Goal: Task Accomplishment & Management: Complete application form

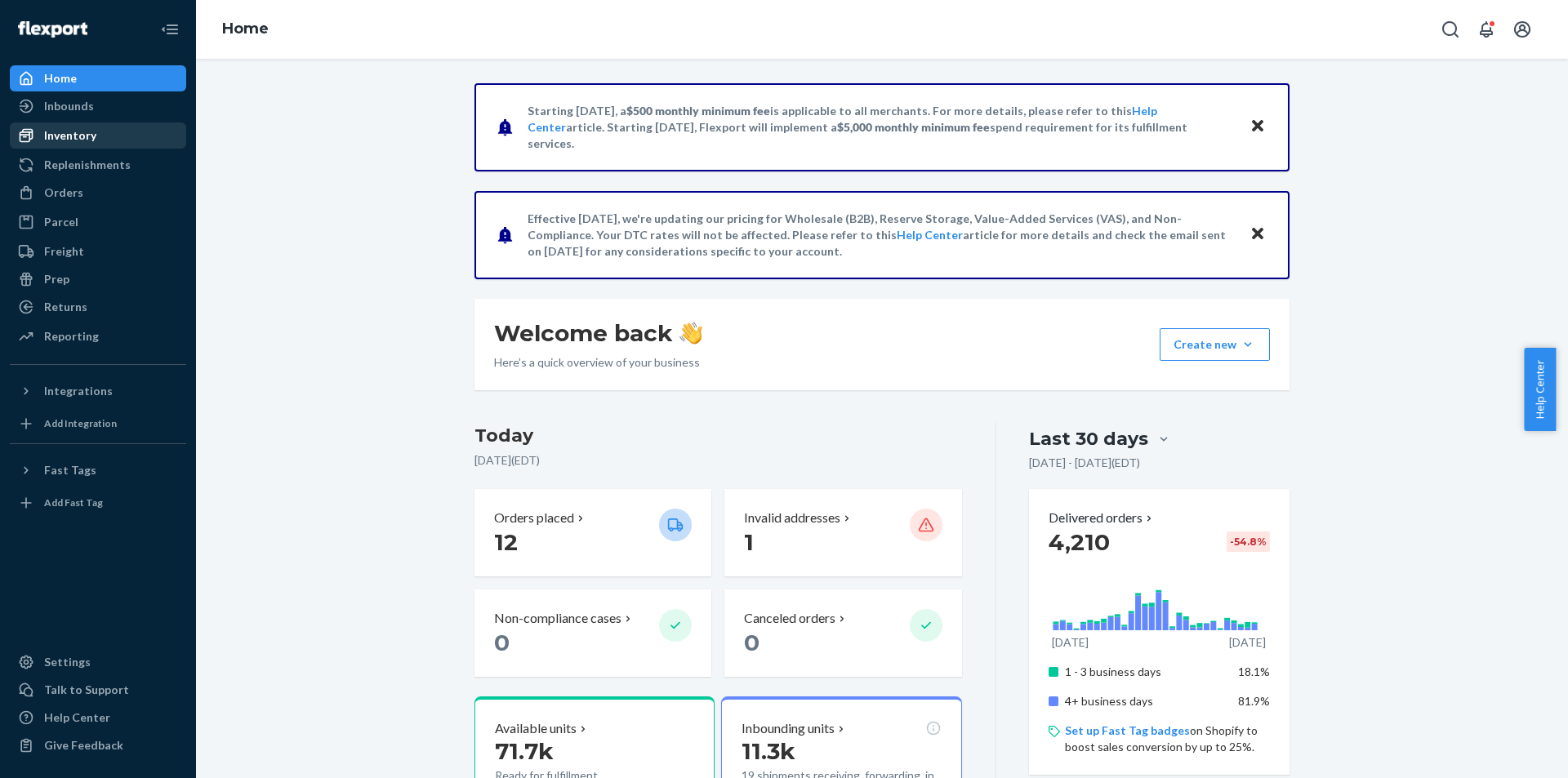
click at [109, 124] on div "Inventory" at bounding box center [98, 136] width 173 height 23
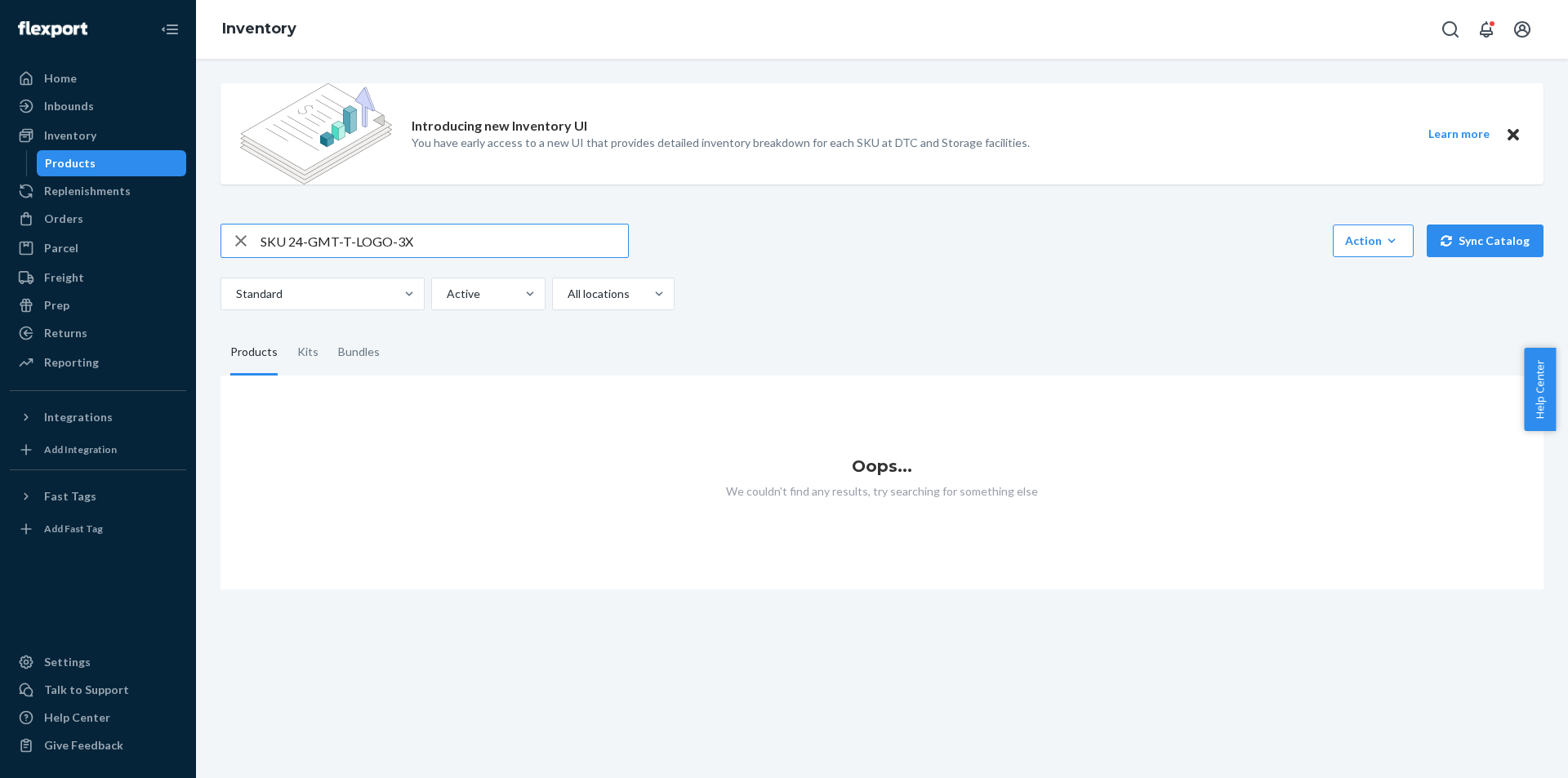
click at [311, 241] on input "SKU 24-GMT-T-LOGO-3X" at bounding box center [445, 241] width 368 height 33
click at [287, 237] on input "SKU 24-GMT-T-LOGO-3X" at bounding box center [445, 241] width 368 height 33
type input "24-GMT-T-LOGO-3X"
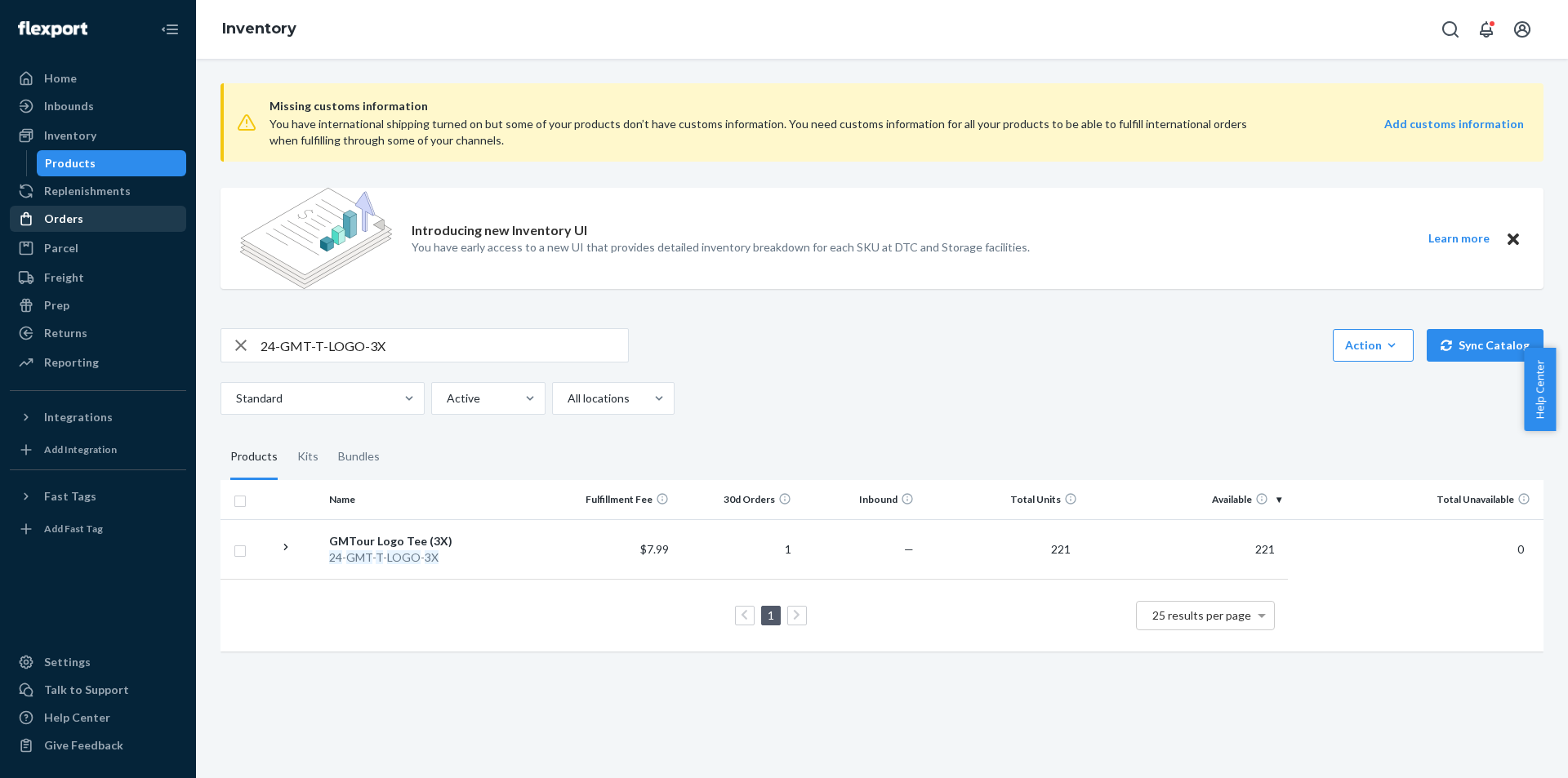
click at [100, 219] on div "Orders" at bounding box center [98, 219] width 173 height 23
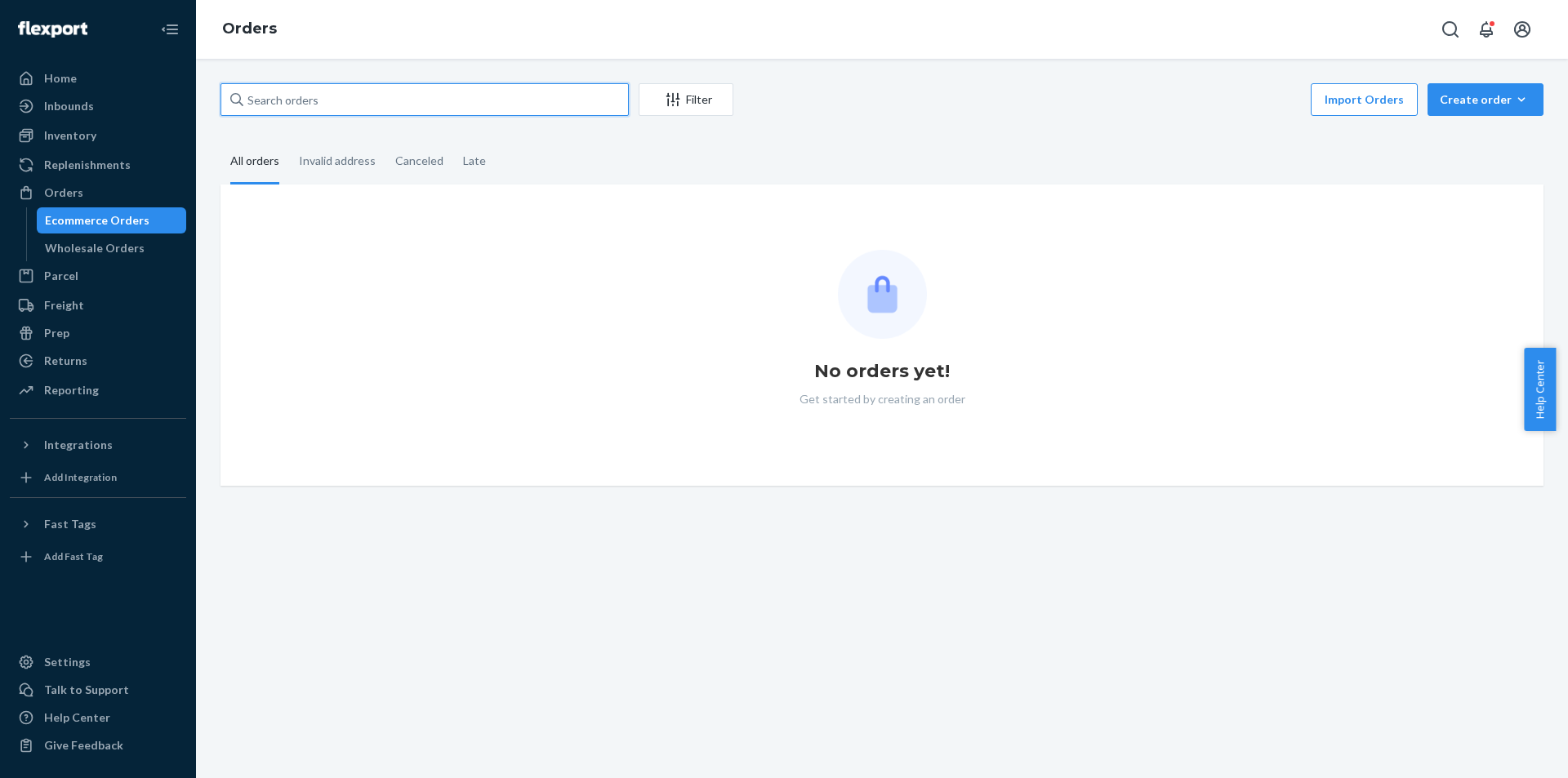
click at [333, 88] on input "text" at bounding box center [425, 100] width 409 height 33
paste input "766850"
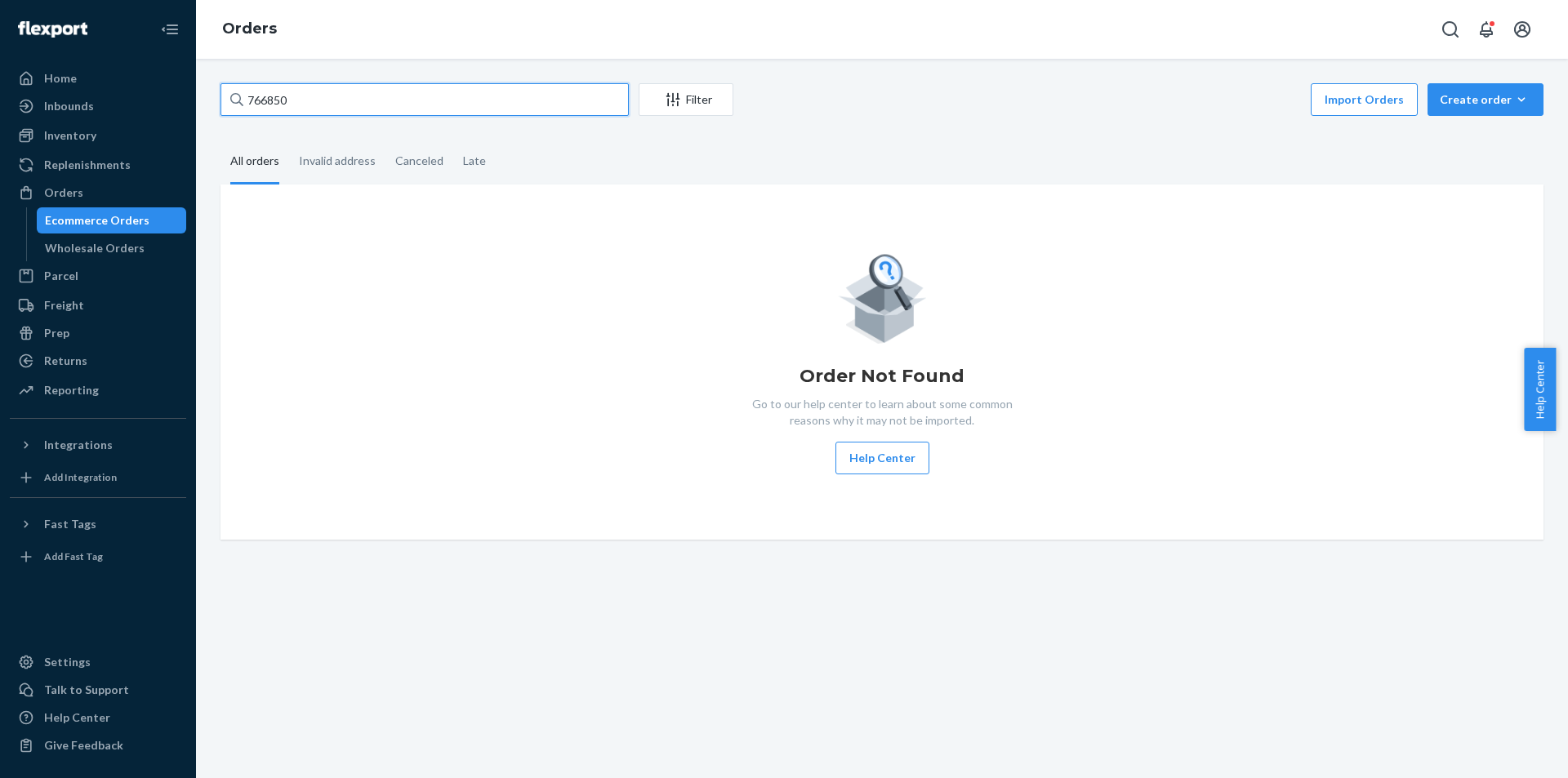
type input "766850"
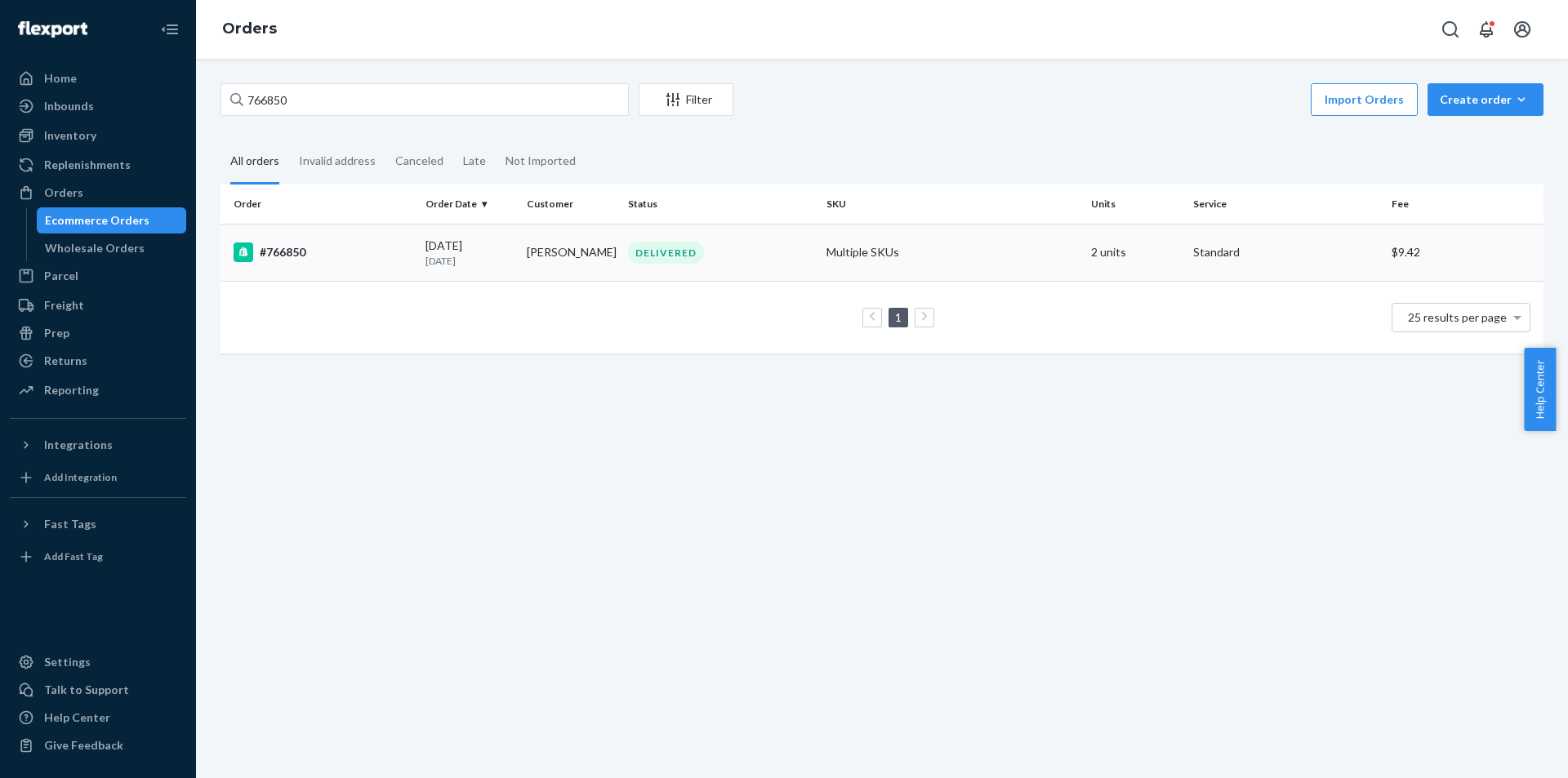
click at [539, 249] on td "[PERSON_NAME]" at bounding box center [571, 252] width 101 height 57
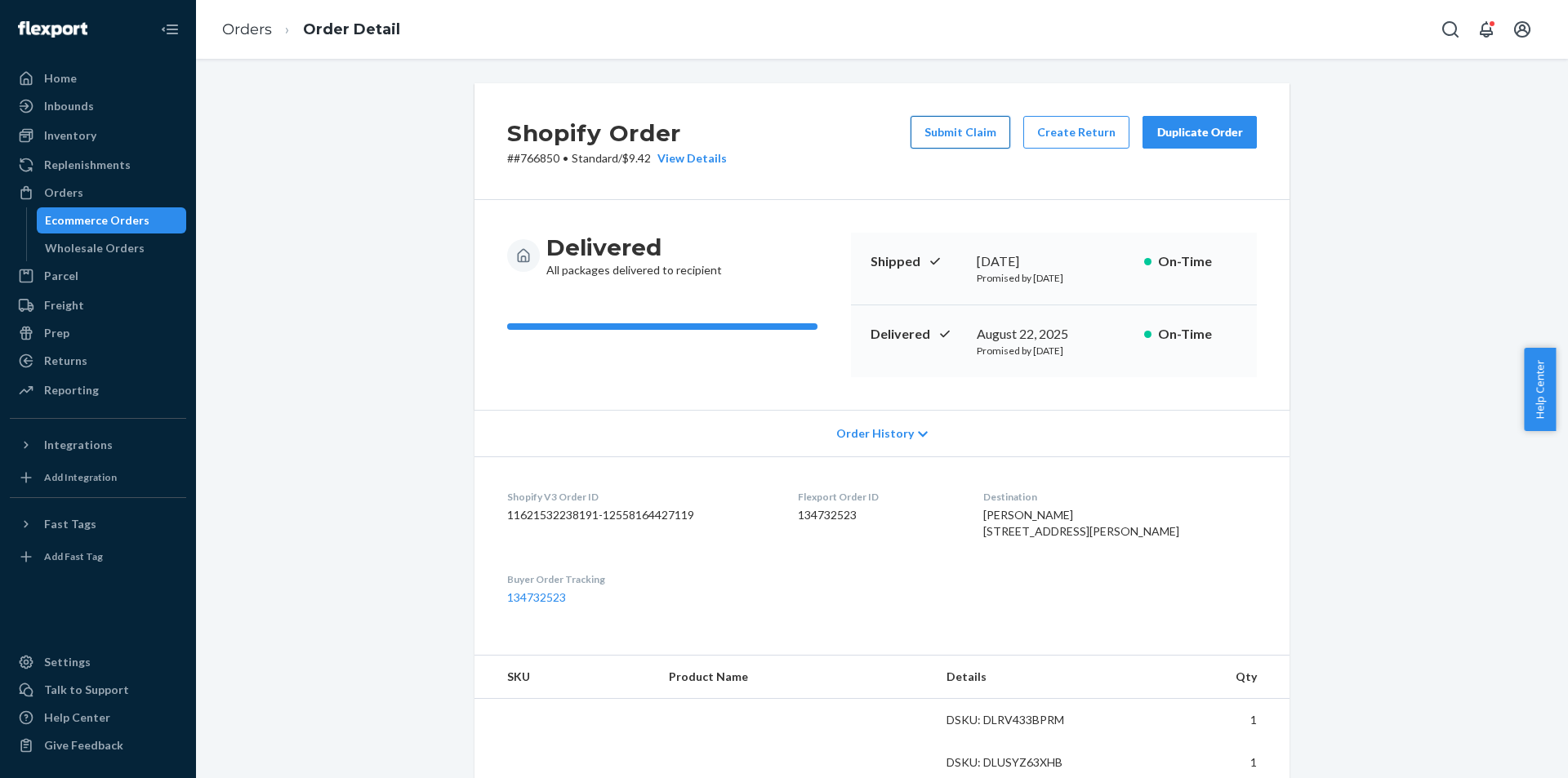
click at [969, 127] on button "Submit Claim" at bounding box center [960, 132] width 99 height 33
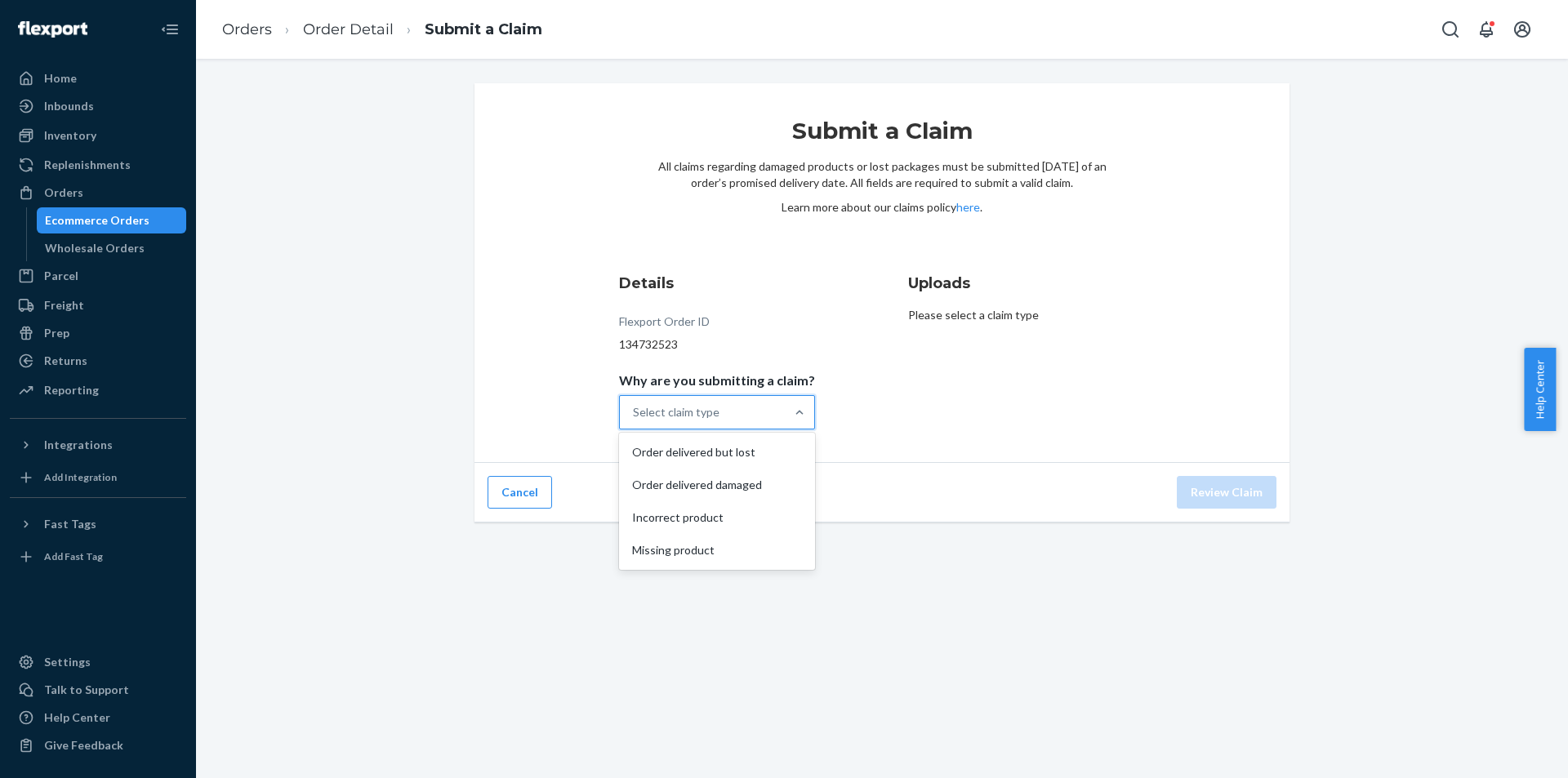
click at [694, 402] on div "Select claim type" at bounding box center [702, 412] width 165 height 33
click at [634, 404] on input "Why are you submitting a claim? option Order delivered but lost focused, 1 of 4…" at bounding box center [634, 411] width 2 height 17
click at [735, 509] on div "Incorrect product" at bounding box center [717, 517] width 190 height 33
click at [634, 420] on input "Why are you submitting a claim? option Incorrect product focused, 0 of 4. 4 res…" at bounding box center [634, 411] width 2 height 17
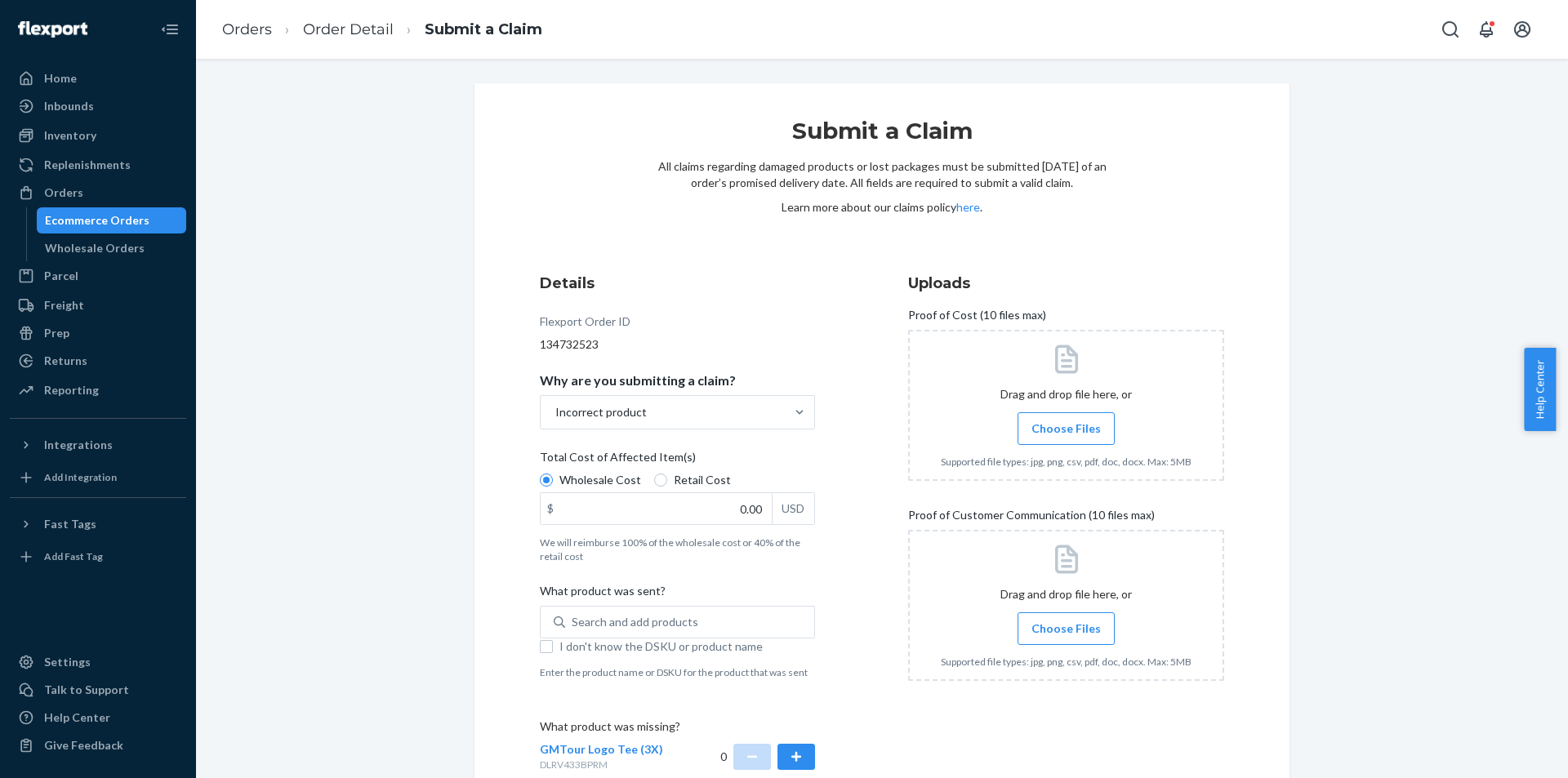
click at [691, 482] on span "Retail Cost" at bounding box center [701, 479] width 57 height 17
click at [667, 482] on input "Retail Cost" at bounding box center [659, 479] width 13 height 13
radio input "true"
radio input "false"
click at [745, 515] on input "0.00" at bounding box center [657, 509] width 232 height 31
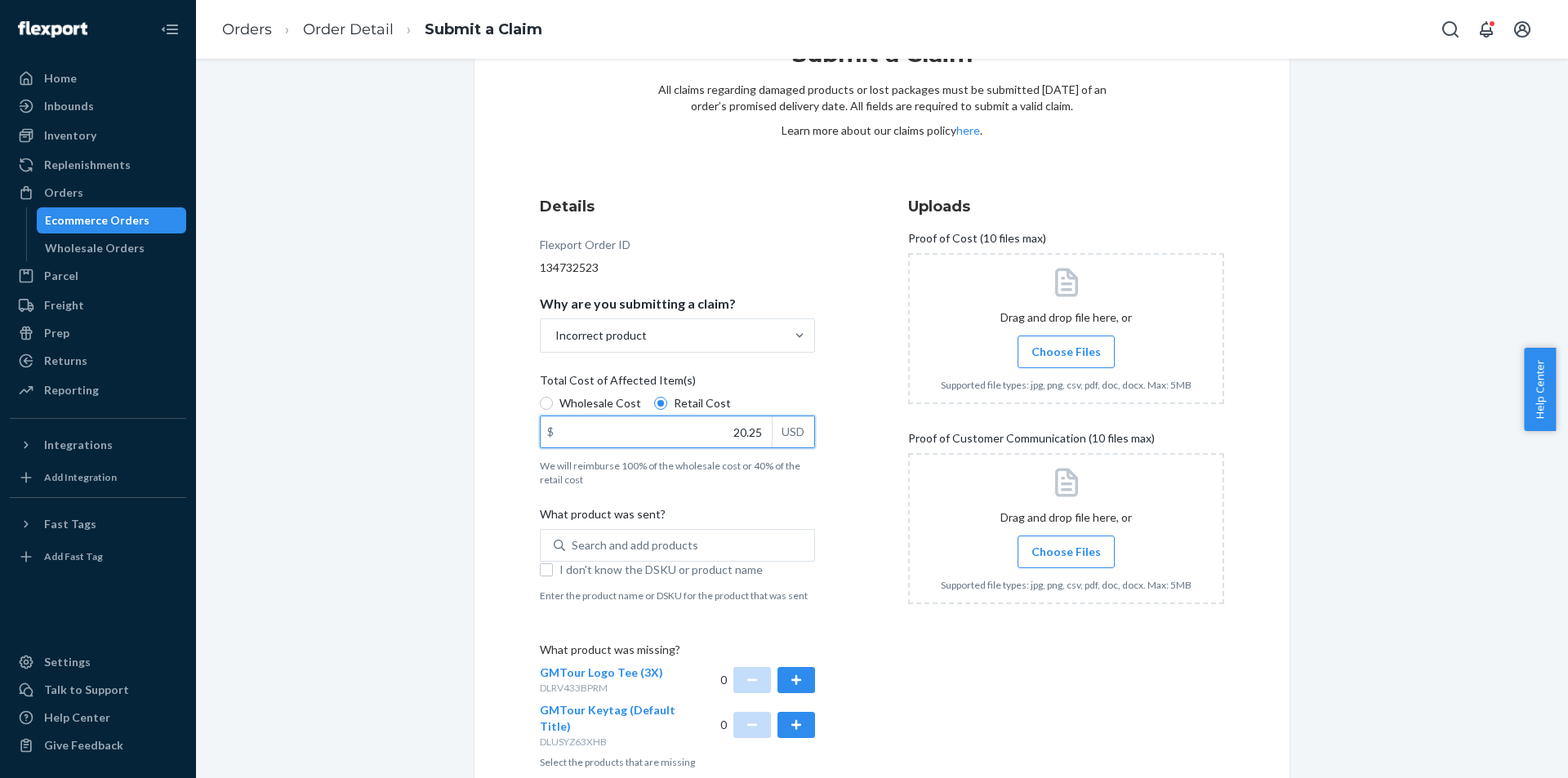
scroll to position [160, 0]
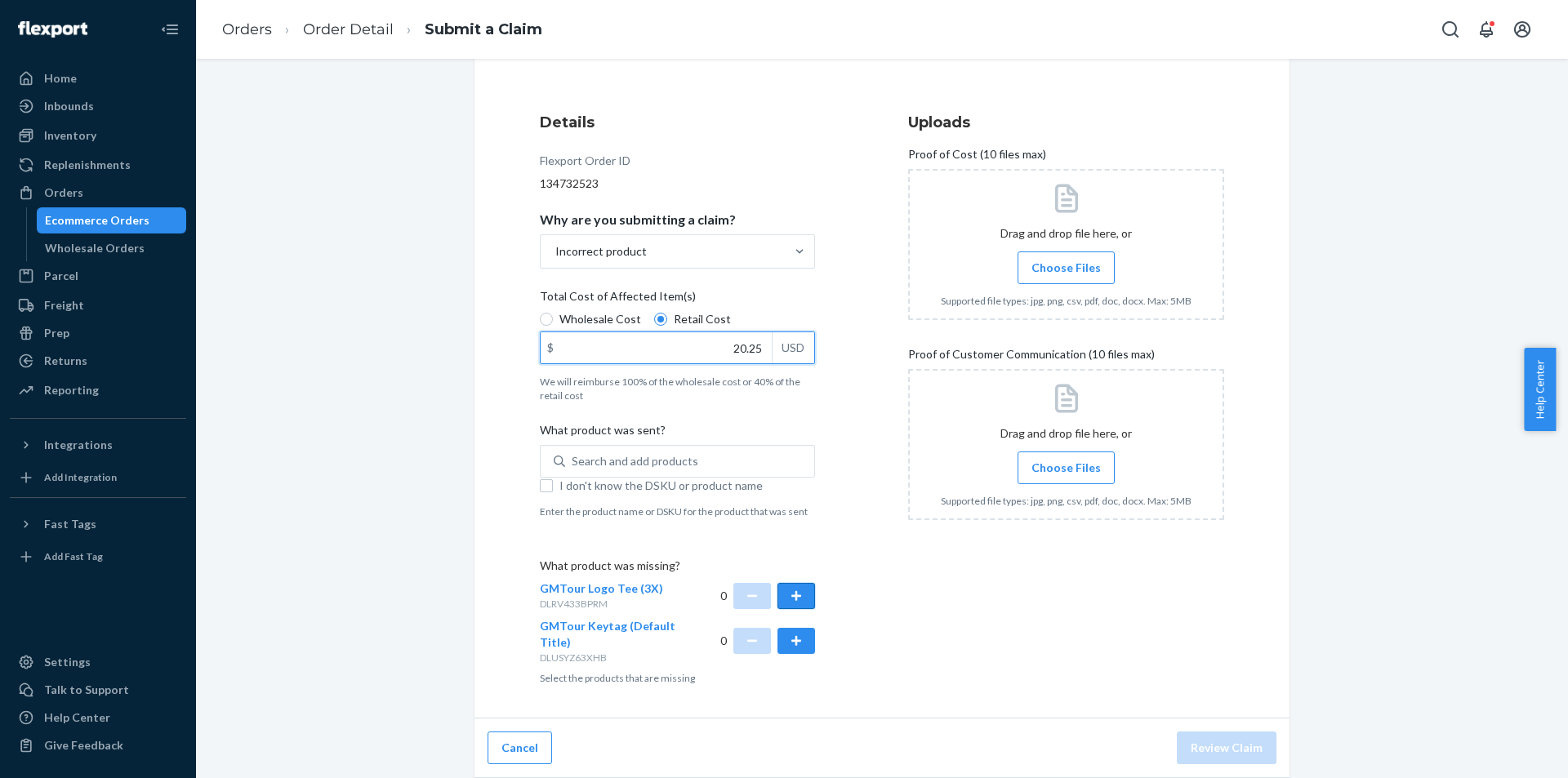
type input "20.25"
click at [780, 599] on button "button" at bounding box center [796, 595] width 38 height 26
click at [1054, 272] on span "Choose Files" at bounding box center [1065, 267] width 69 height 17
click at [1065, 272] on input "Choose Files" at bounding box center [1065, 267] width 1 height 18
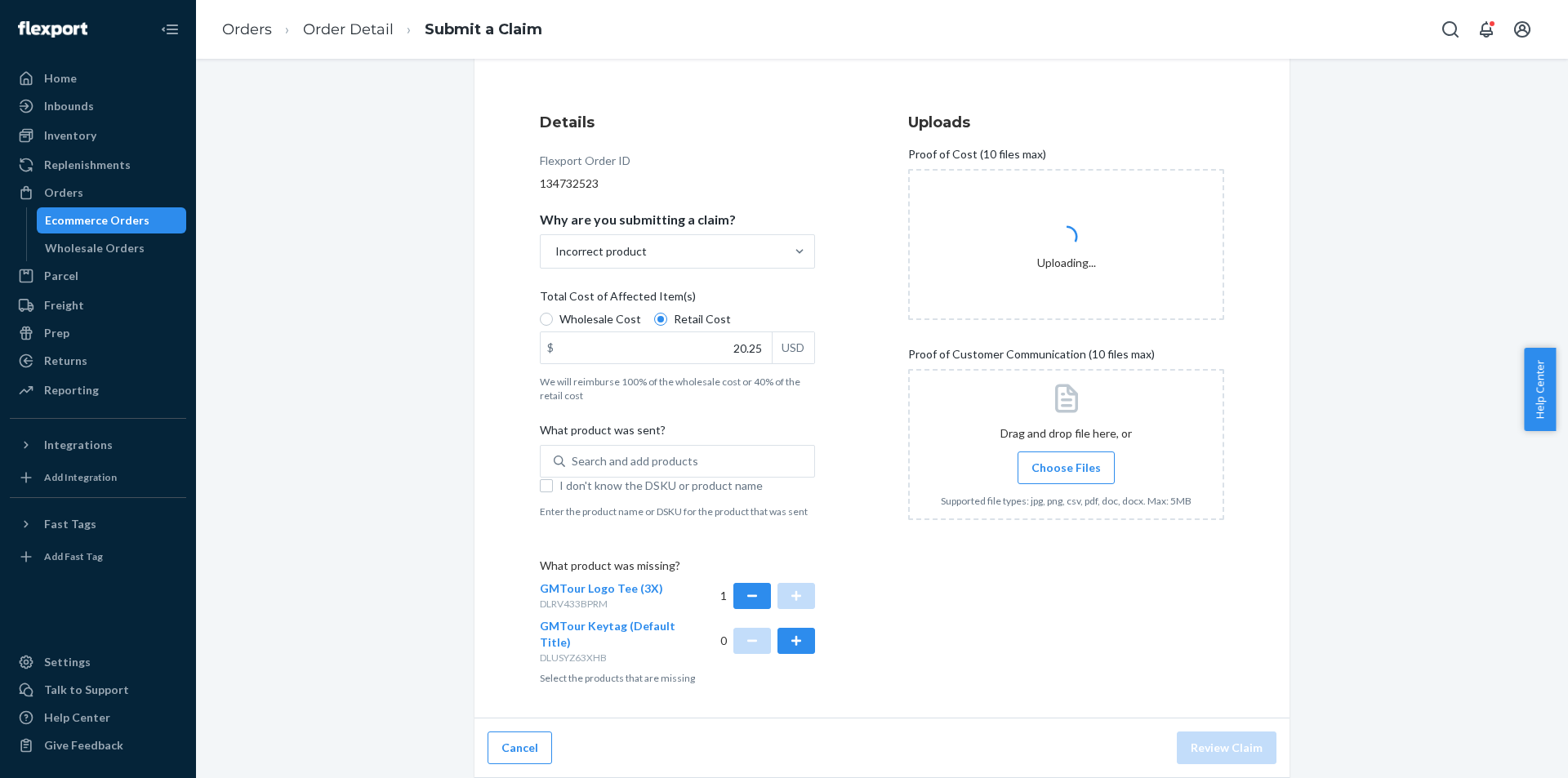
click at [1050, 470] on span "Choose Files" at bounding box center [1065, 468] width 69 height 17
click at [1065, 470] on input "Choose Files" at bounding box center [1065, 468] width 1 height 18
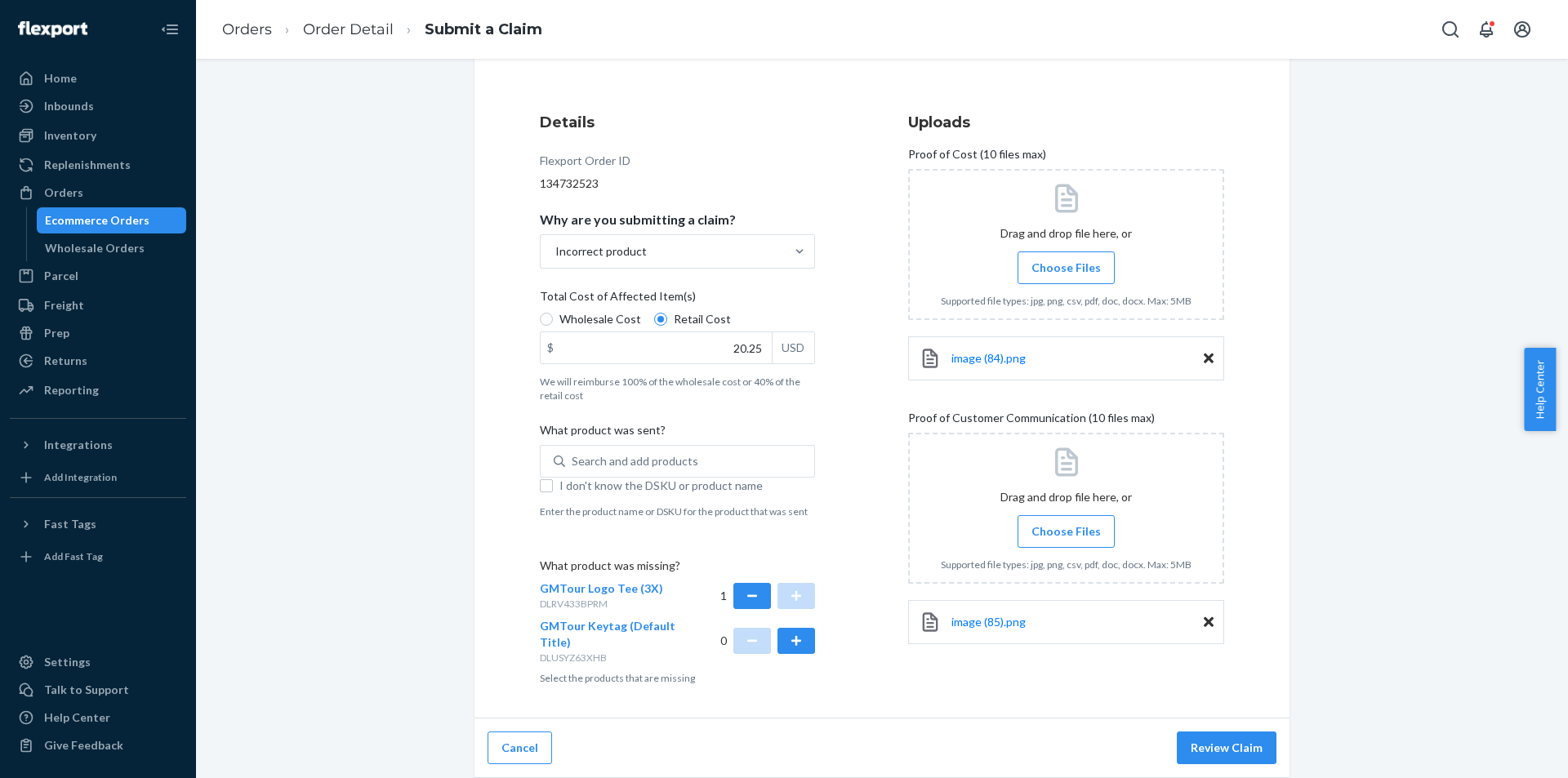
click at [1064, 531] on span "Choose Files" at bounding box center [1065, 531] width 69 height 17
click at [1065, 531] on input "Choose Files" at bounding box center [1065, 531] width 1 height 18
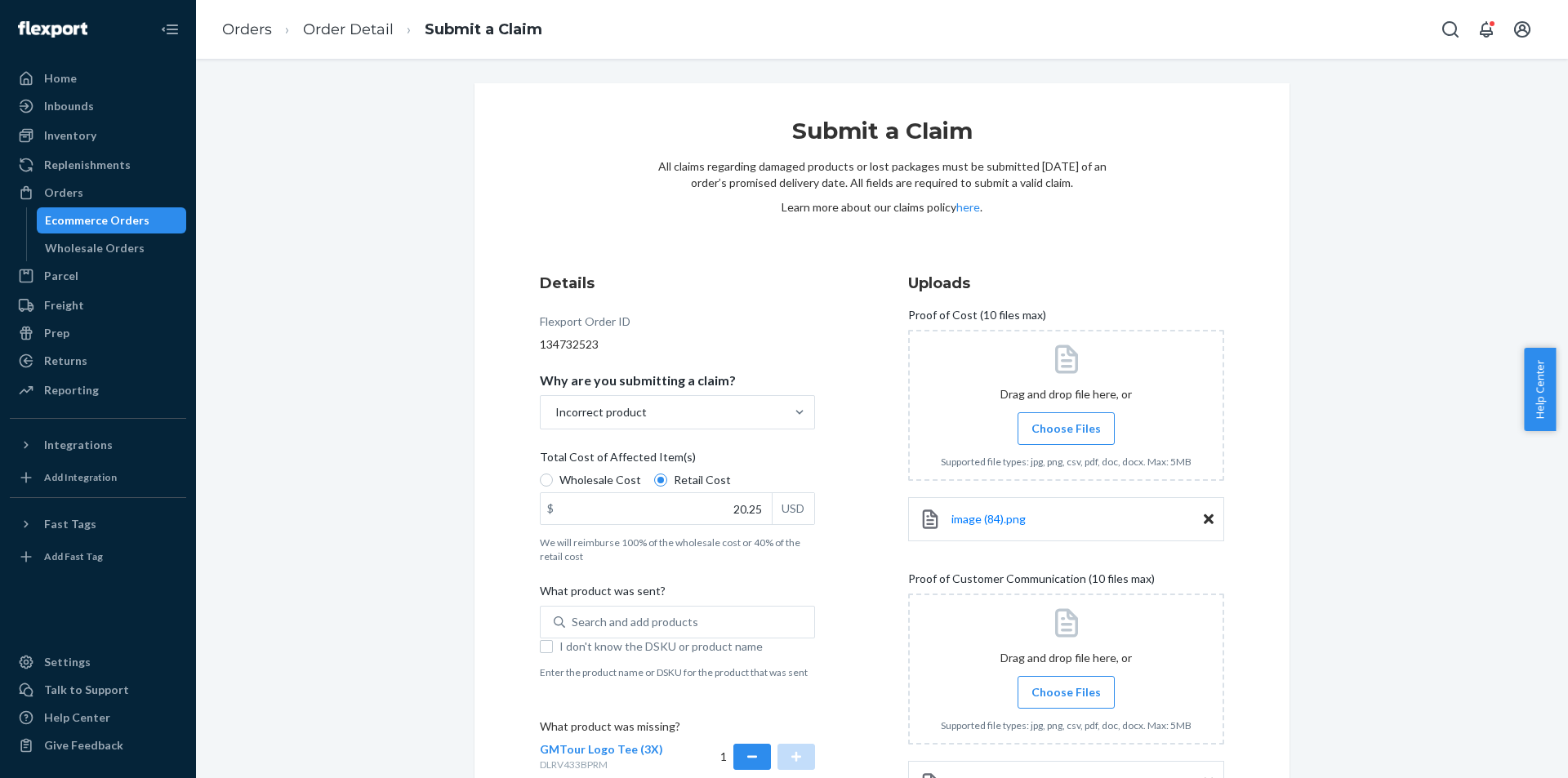
scroll to position [200, 0]
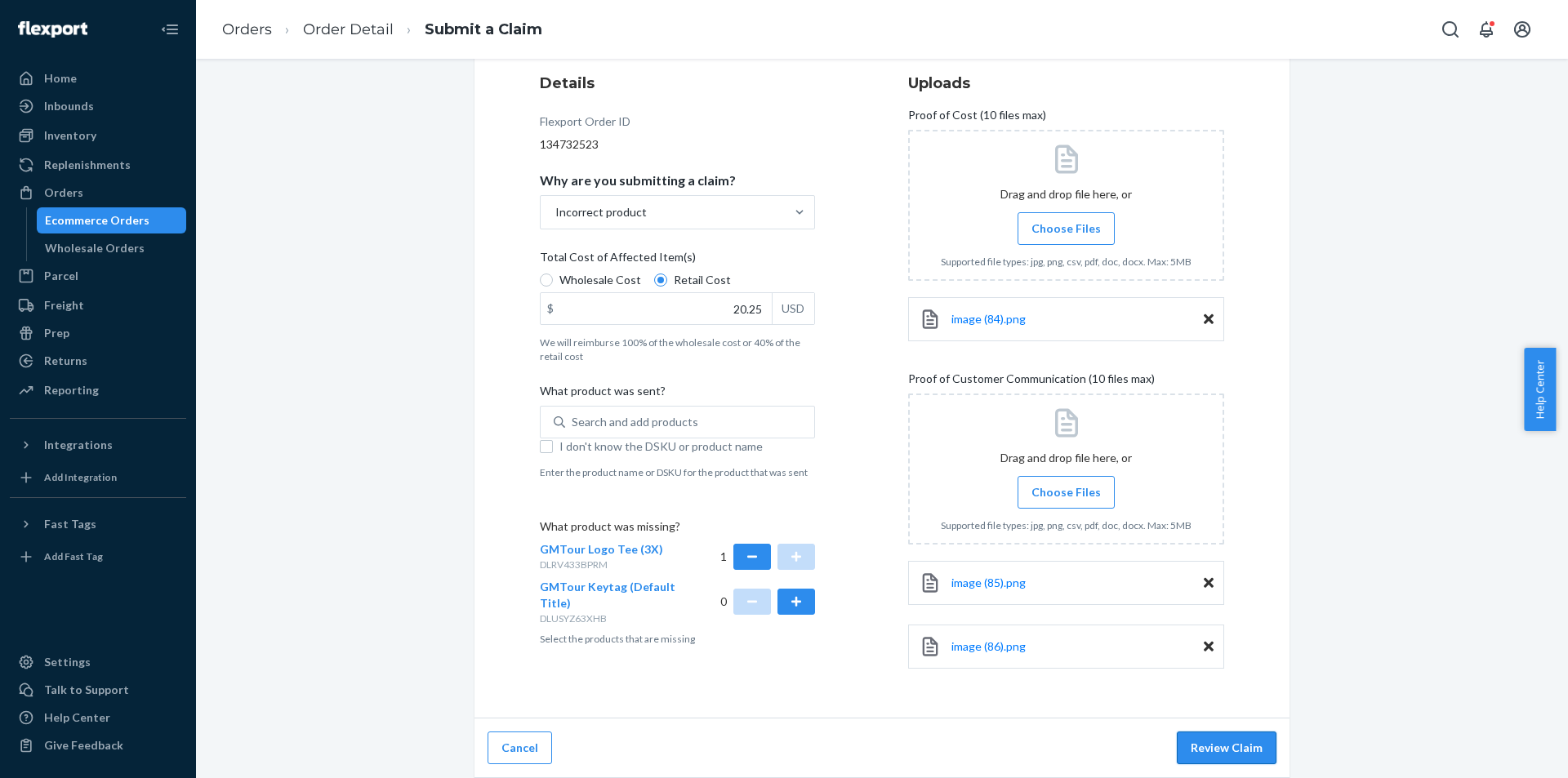
click at [1218, 750] on button "Review Claim" at bounding box center [1227, 748] width 99 height 33
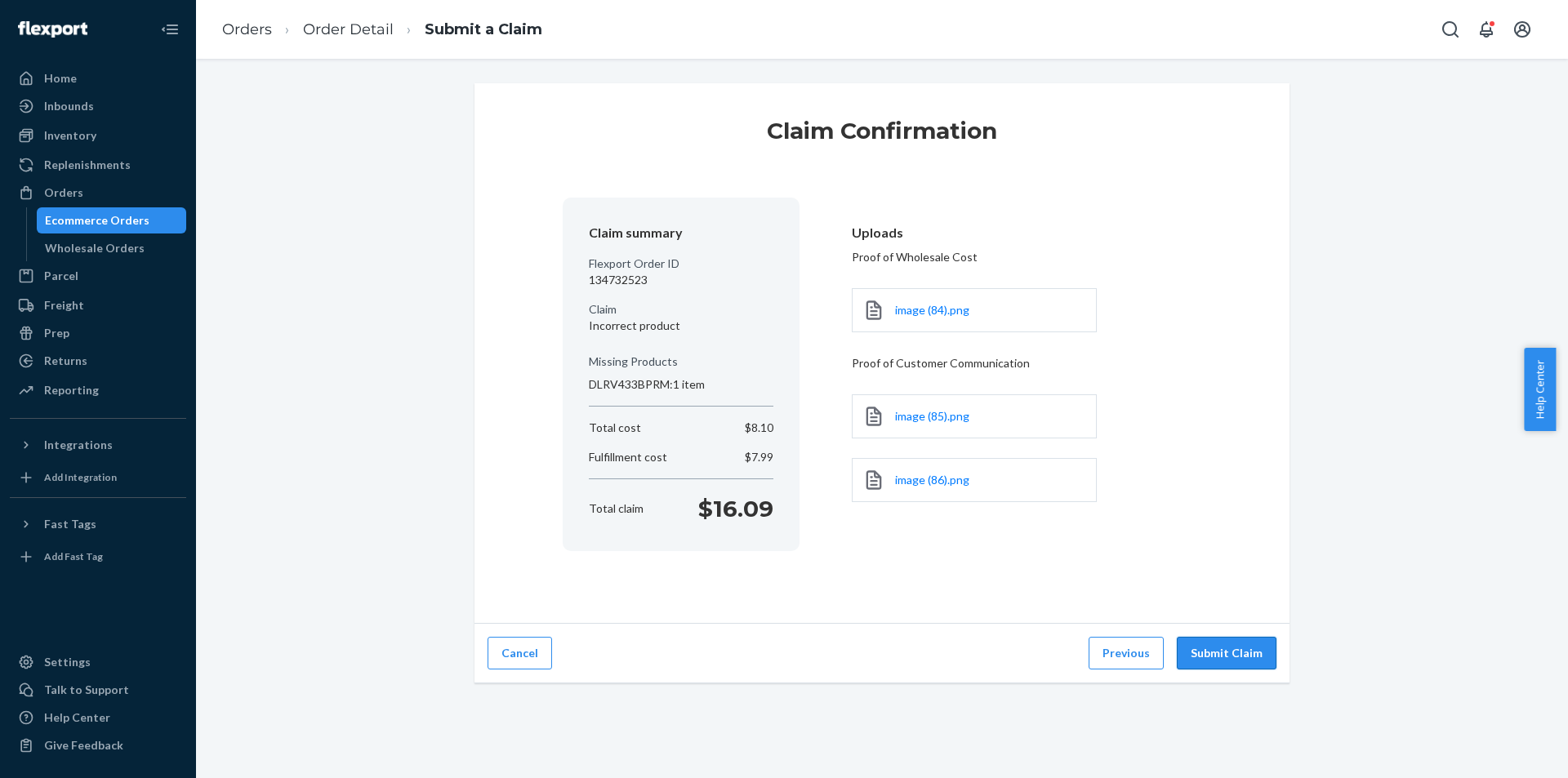
click at [1190, 646] on button "Submit Claim" at bounding box center [1227, 654] width 99 height 33
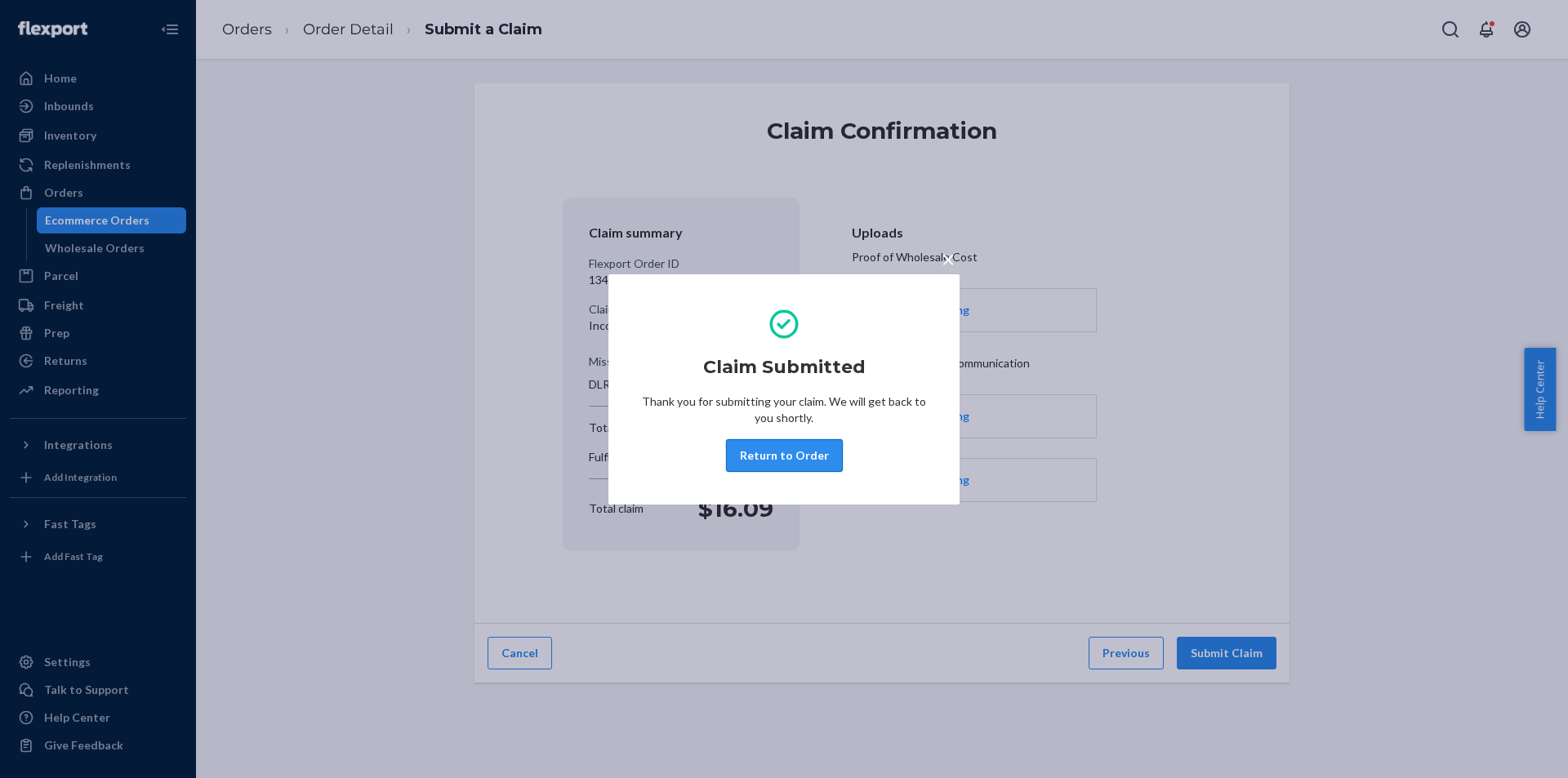
click at [793, 453] on button "Return to Order" at bounding box center [784, 456] width 117 height 33
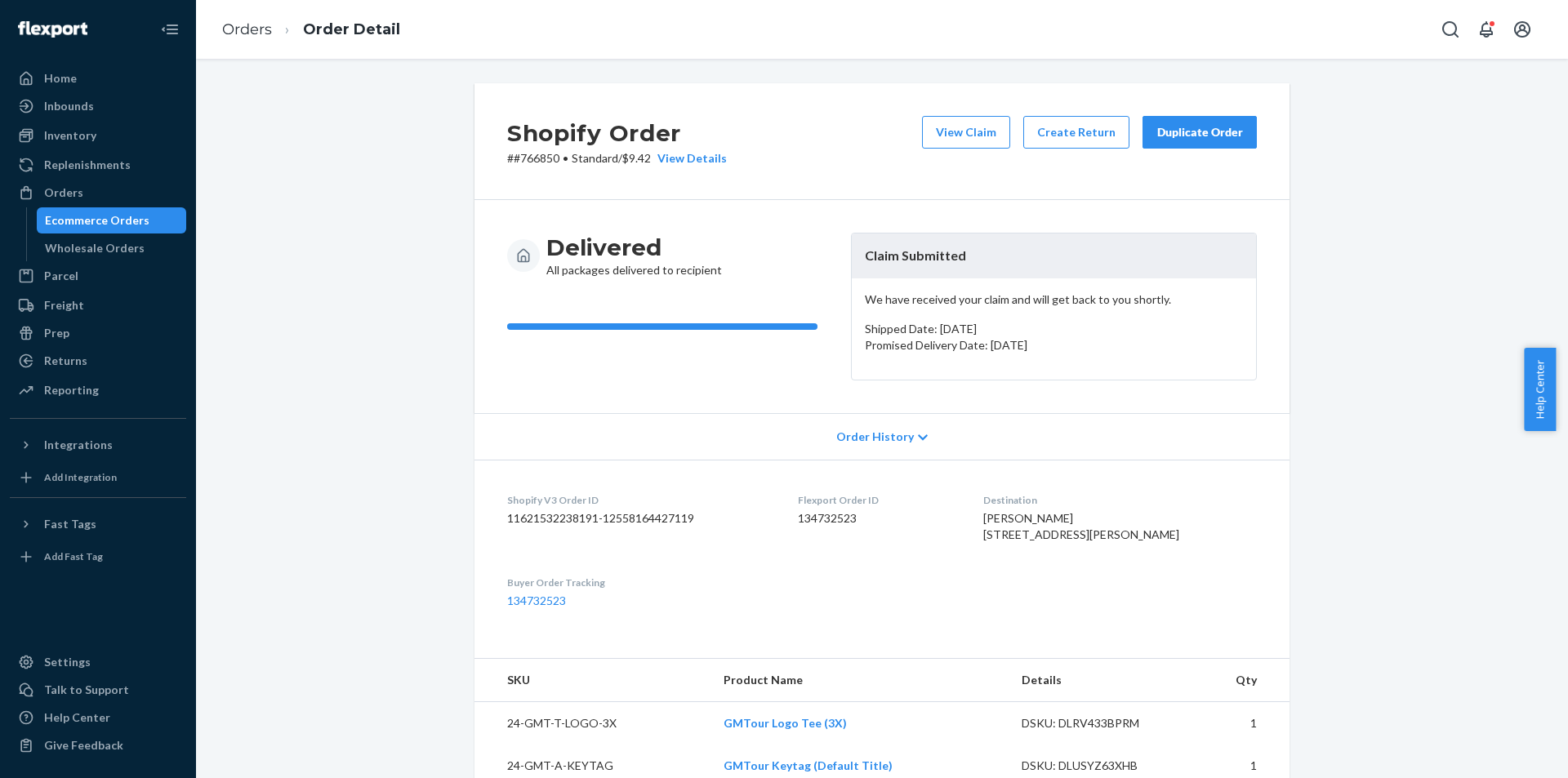
click at [1219, 124] on div "Duplicate Order" at bounding box center [1199, 132] width 87 height 17
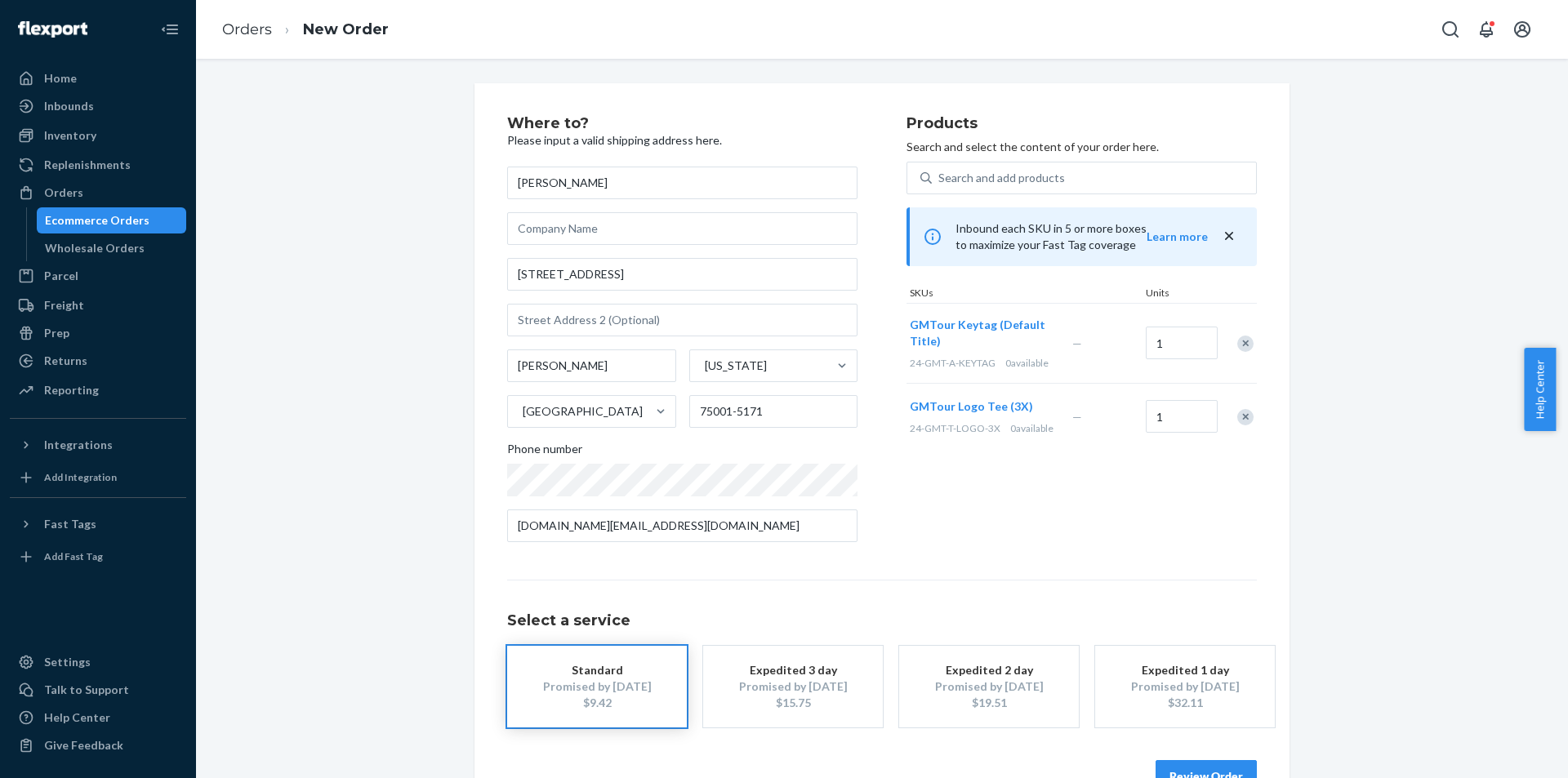
click at [1241, 338] on div "Remove Item" at bounding box center [1245, 343] width 17 height 17
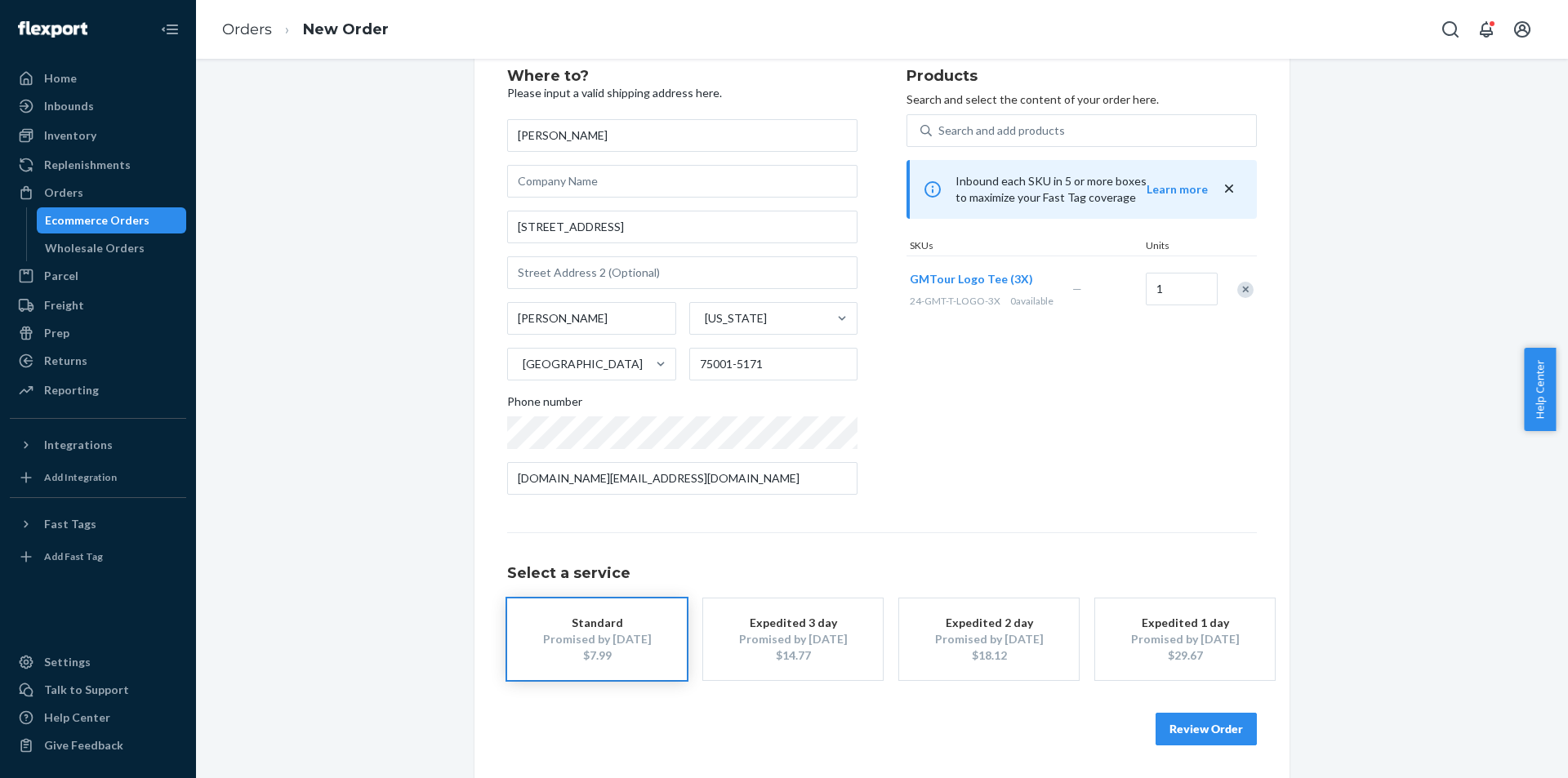
click at [1221, 732] on button "Review Order" at bounding box center [1206, 729] width 101 height 33
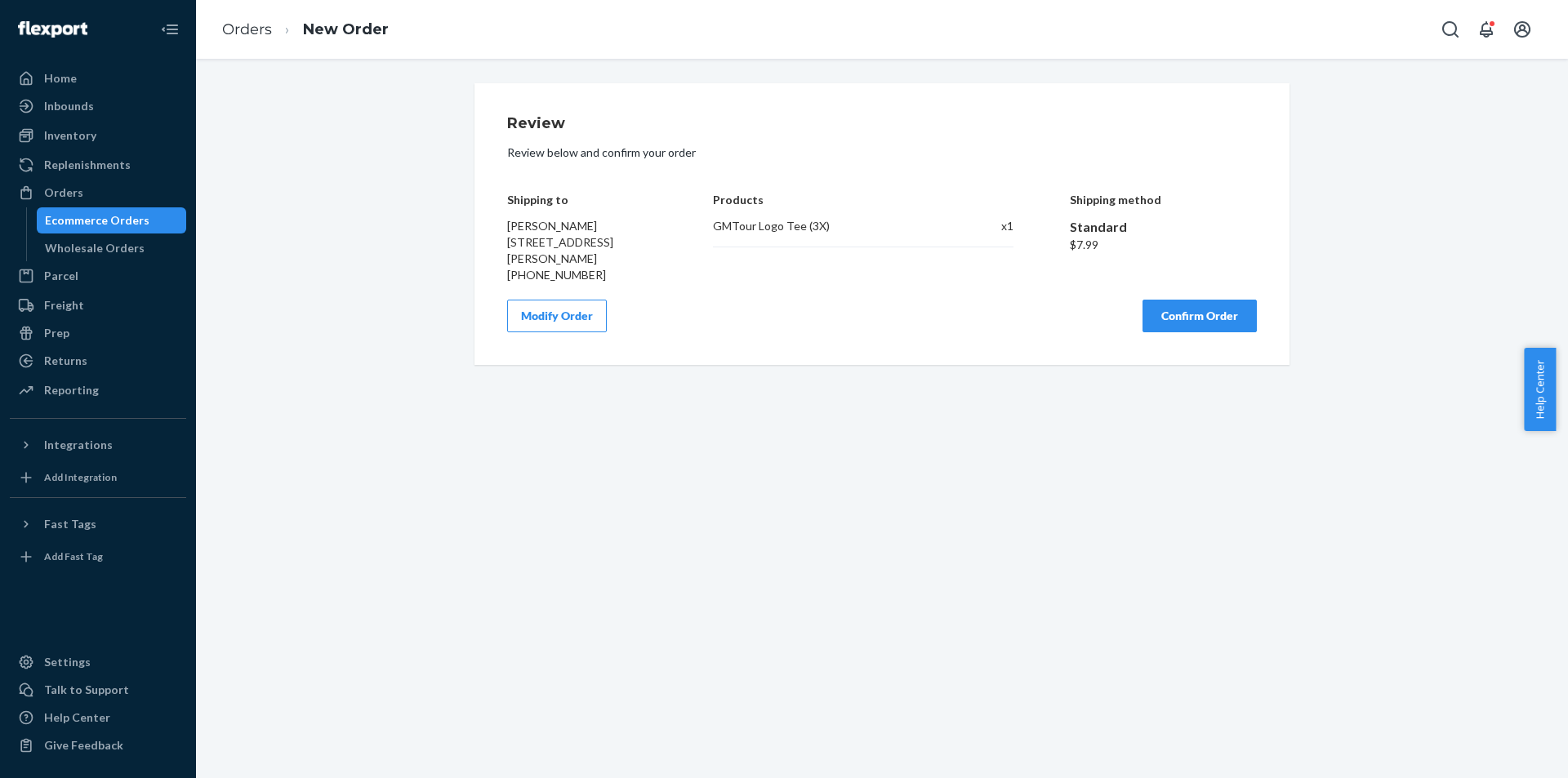
click at [1154, 316] on button "Confirm Order" at bounding box center [1199, 316] width 115 height 33
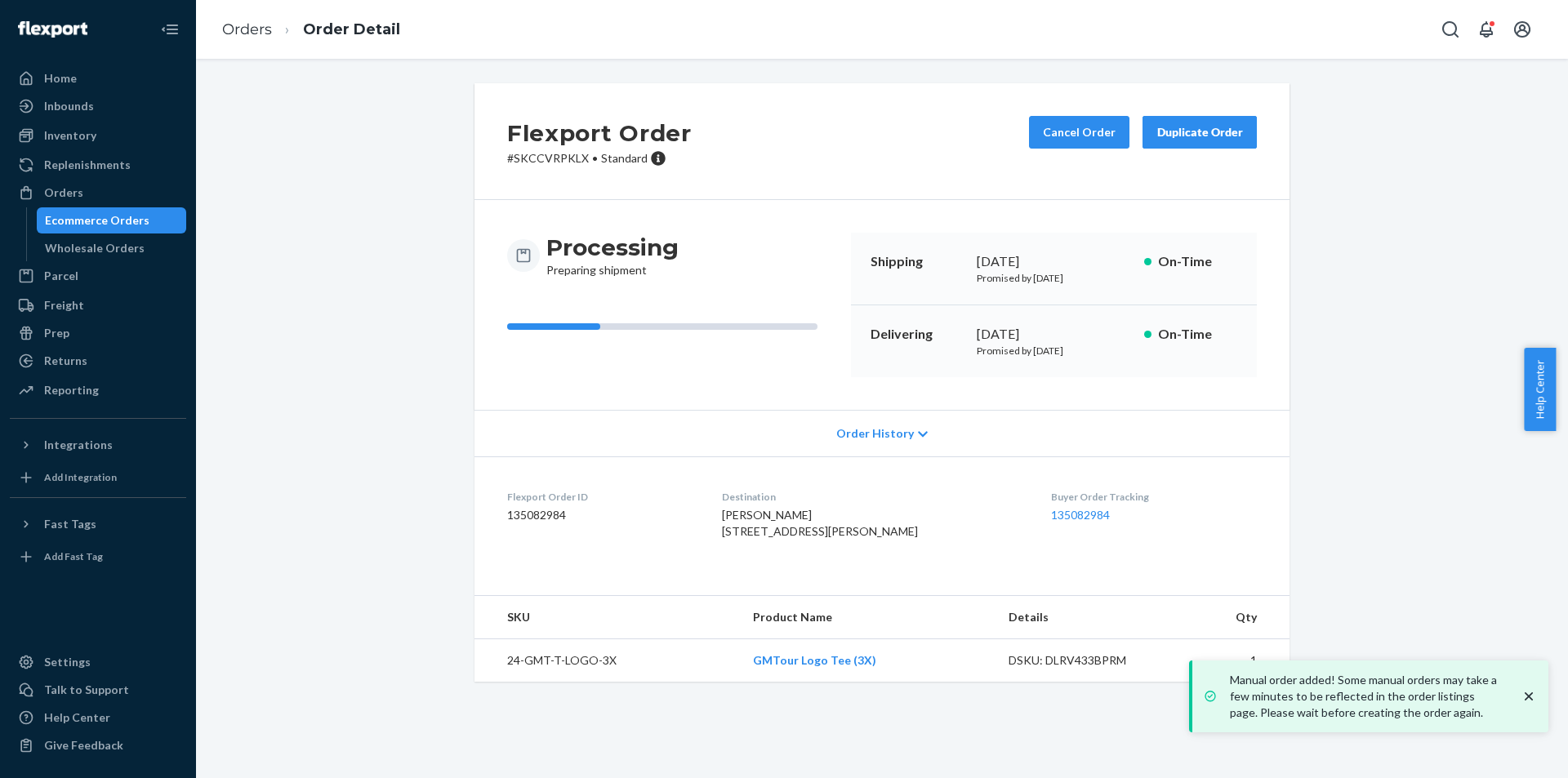
click at [872, 150] on div "Flexport Order # SKCCVRPKLX • Standard Cancel Order Duplicate Order" at bounding box center [882, 142] width 815 height 117
click at [1053, 513] on link "135082984" at bounding box center [1080, 514] width 58 height 14
click at [100, 136] on div "Inventory" at bounding box center [98, 136] width 173 height 23
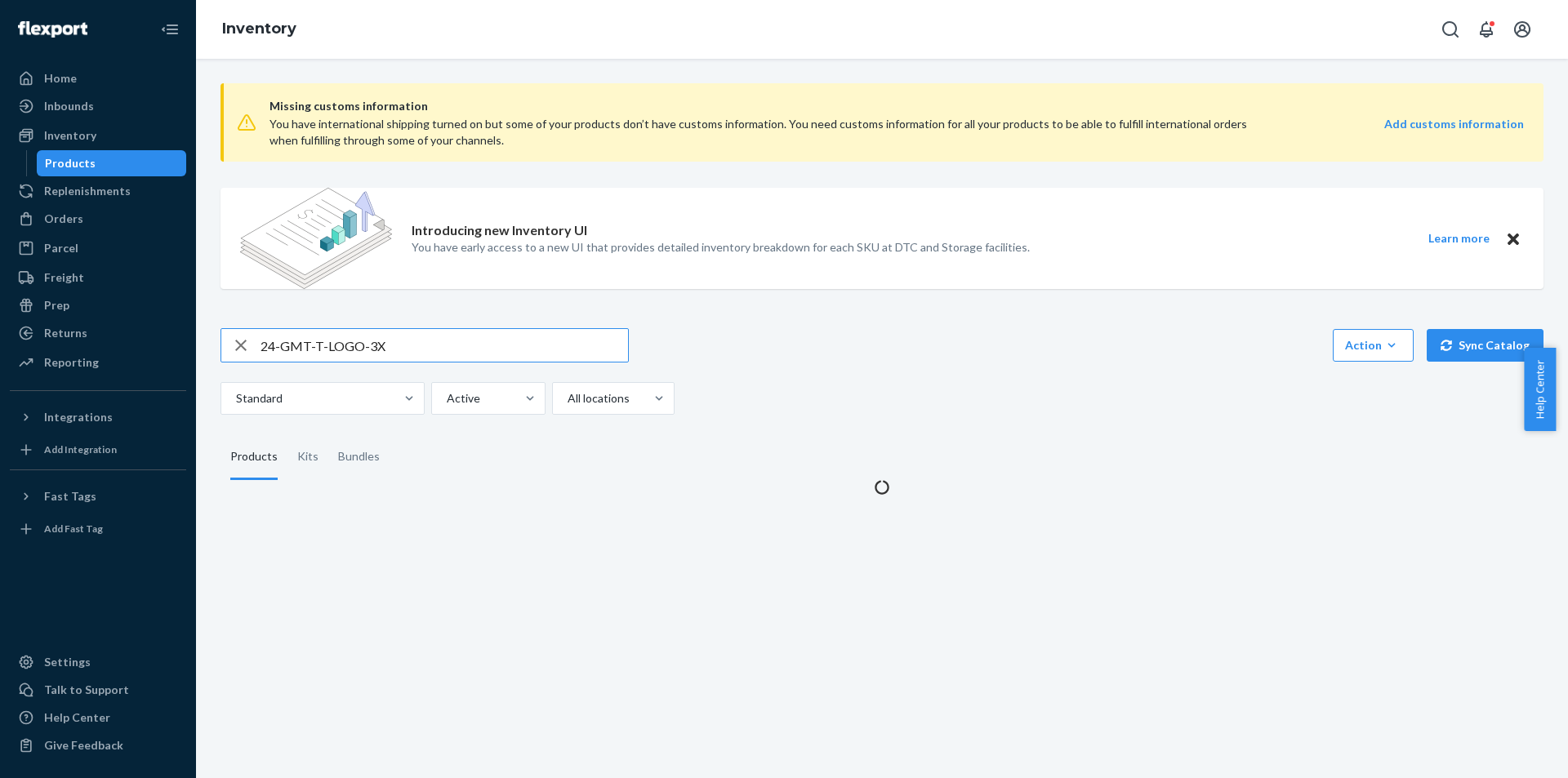
click at [394, 343] on input "24-GMT-T-LOGO-3X" at bounding box center [445, 345] width 368 height 33
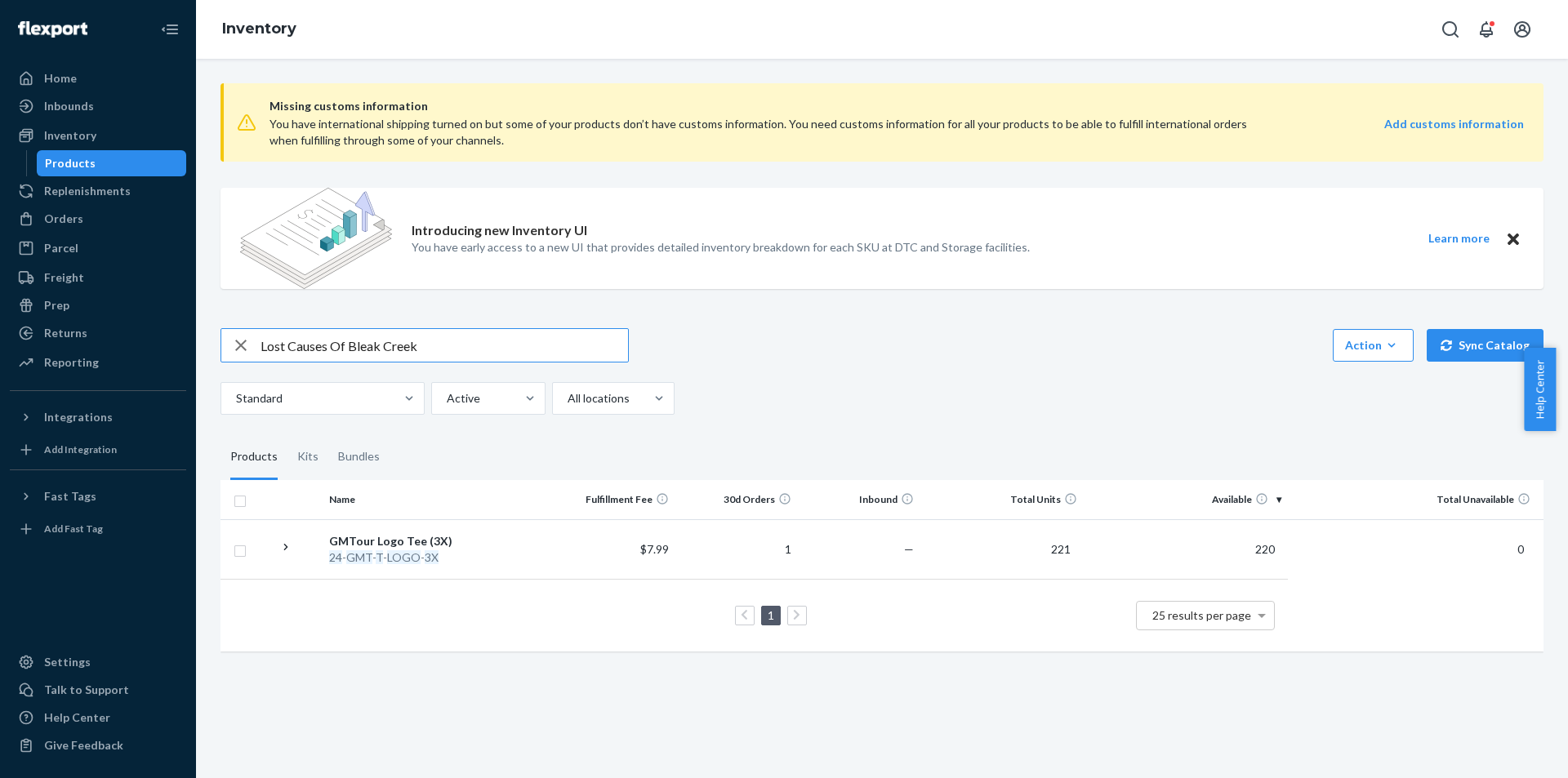
type input "Lost Causes Of Bleak Creek"
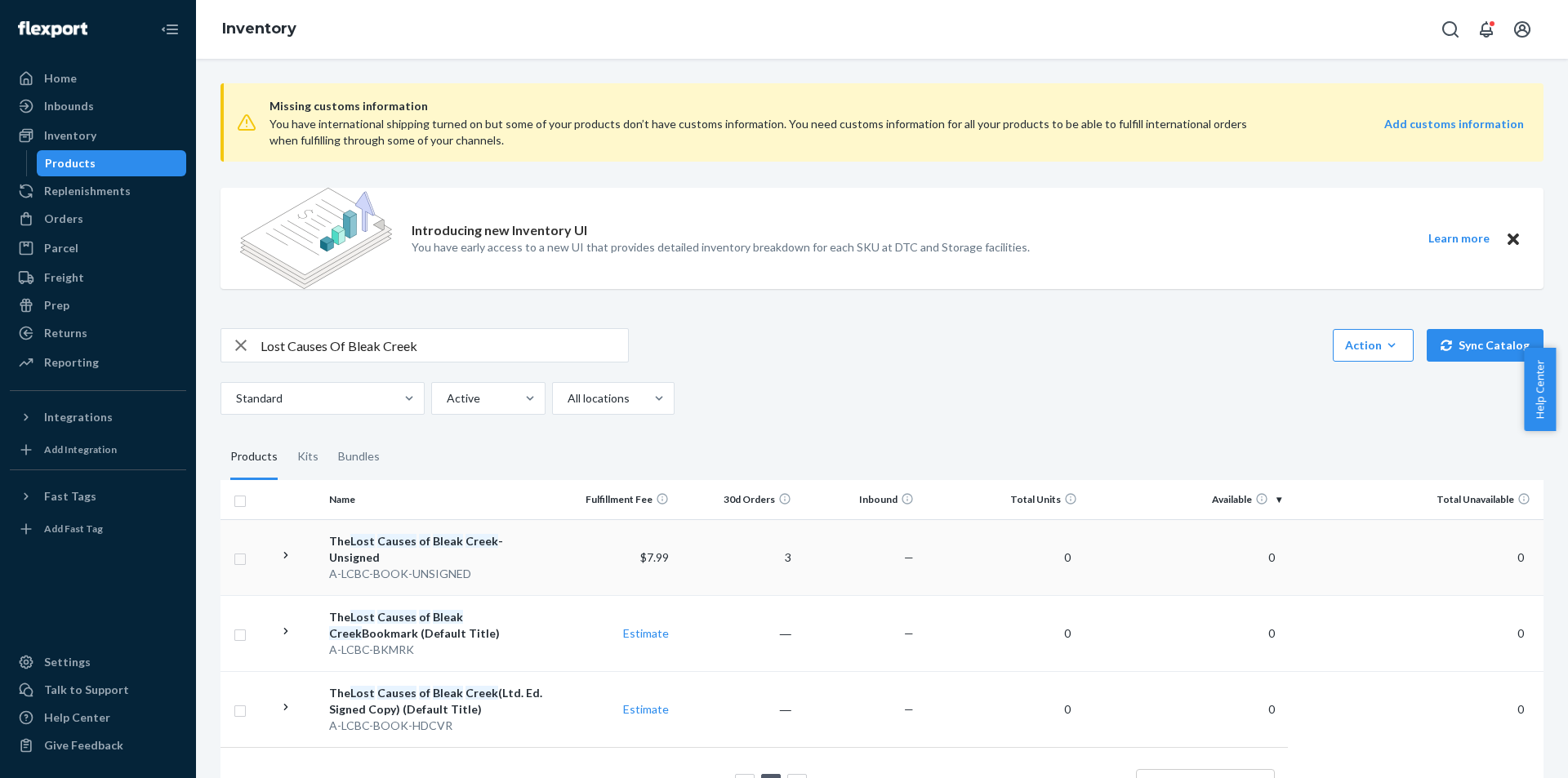
drag, startPoint x: 507, startPoint y: 563, endPoint x: 328, endPoint y: 519, distance: 184.3
click at [328, 519] on td "The Lost Causes of Bleak Creek - Unsigned A-LCBC-BOOK-UNSIGNED" at bounding box center [438, 557] width 230 height 76
